Goal: Information Seeking & Learning: Learn about a topic

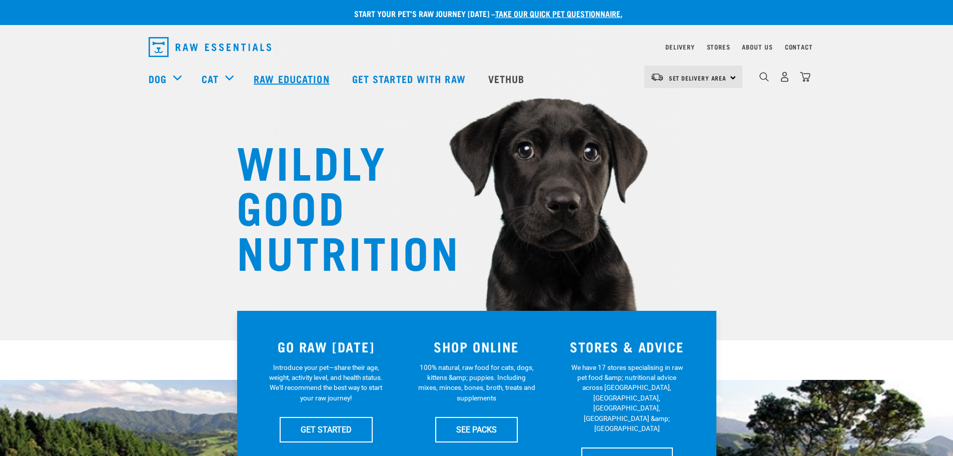
click at [305, 76] on link "Raw Education" at bounding box center [293, 79] width 98 height 40
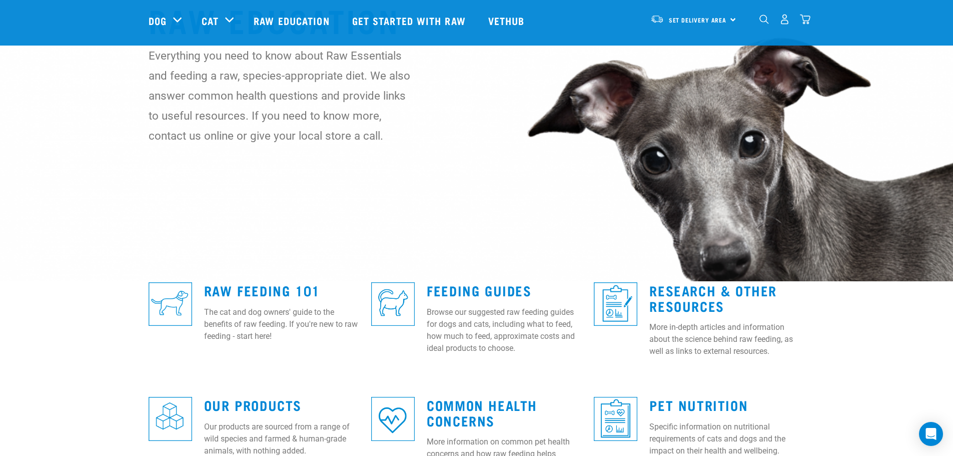
scroll to position [200, 0]
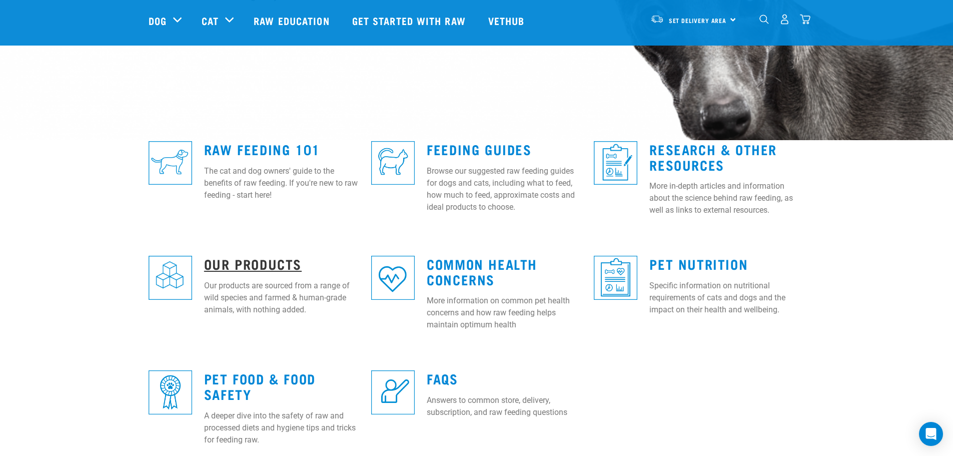
click at [261, 265] on link "Our Products" at bounding box center [253, 264] width 98 height 8
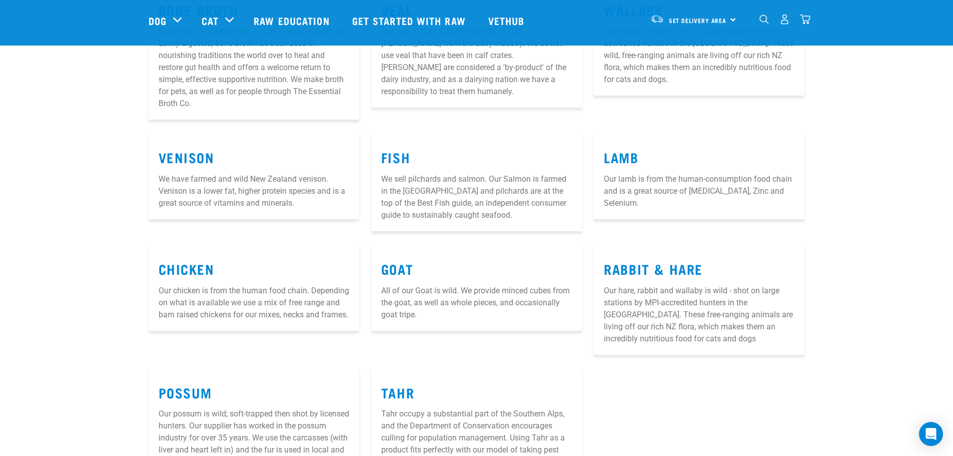
scroll to position [500, 0]
